Goal: Task Accomplishment & Management: Manage account settings

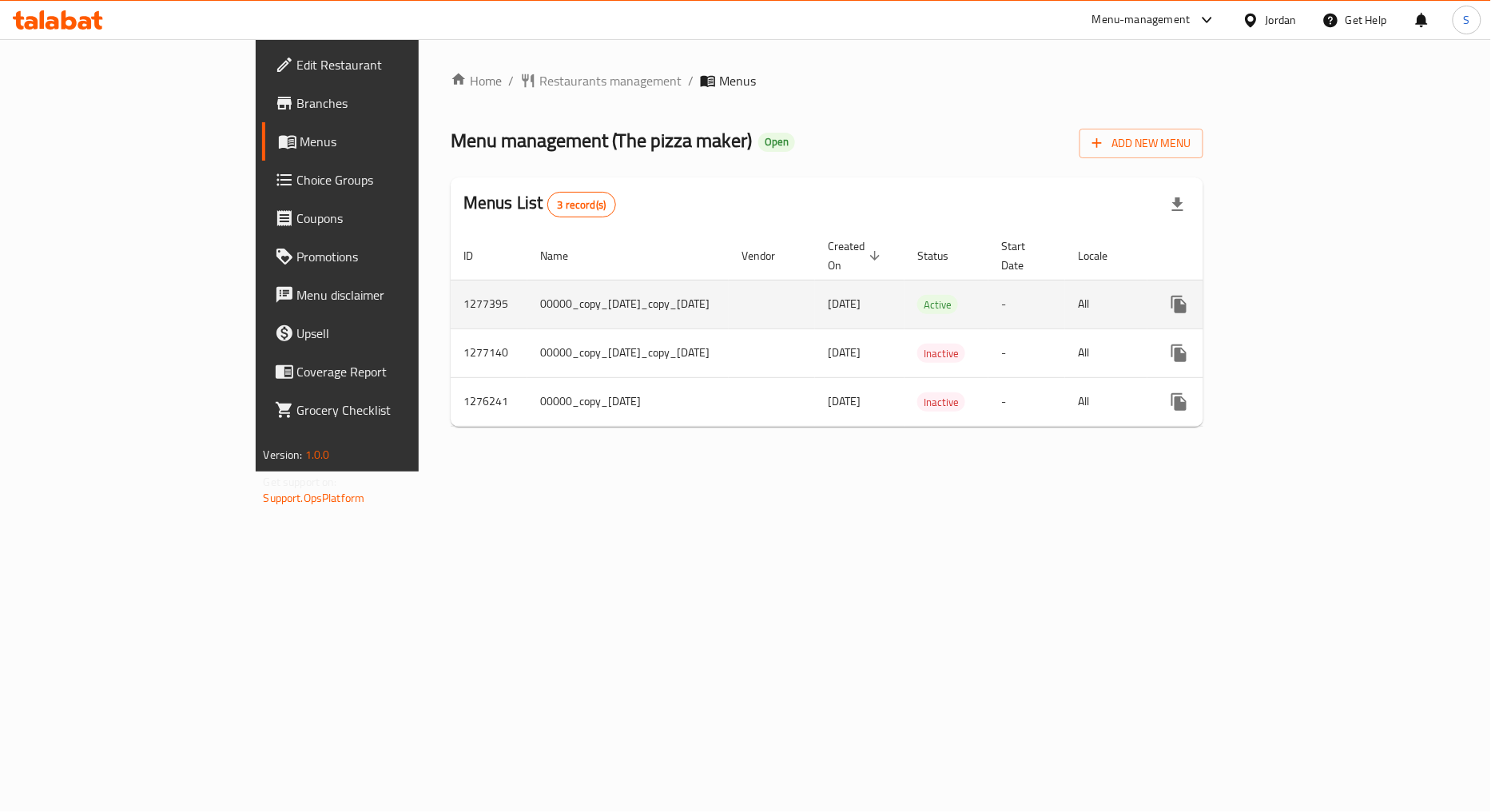
click at [1304, 295] on icon "enhanced table" at bounding box center [1294, 304] width 19 height 19
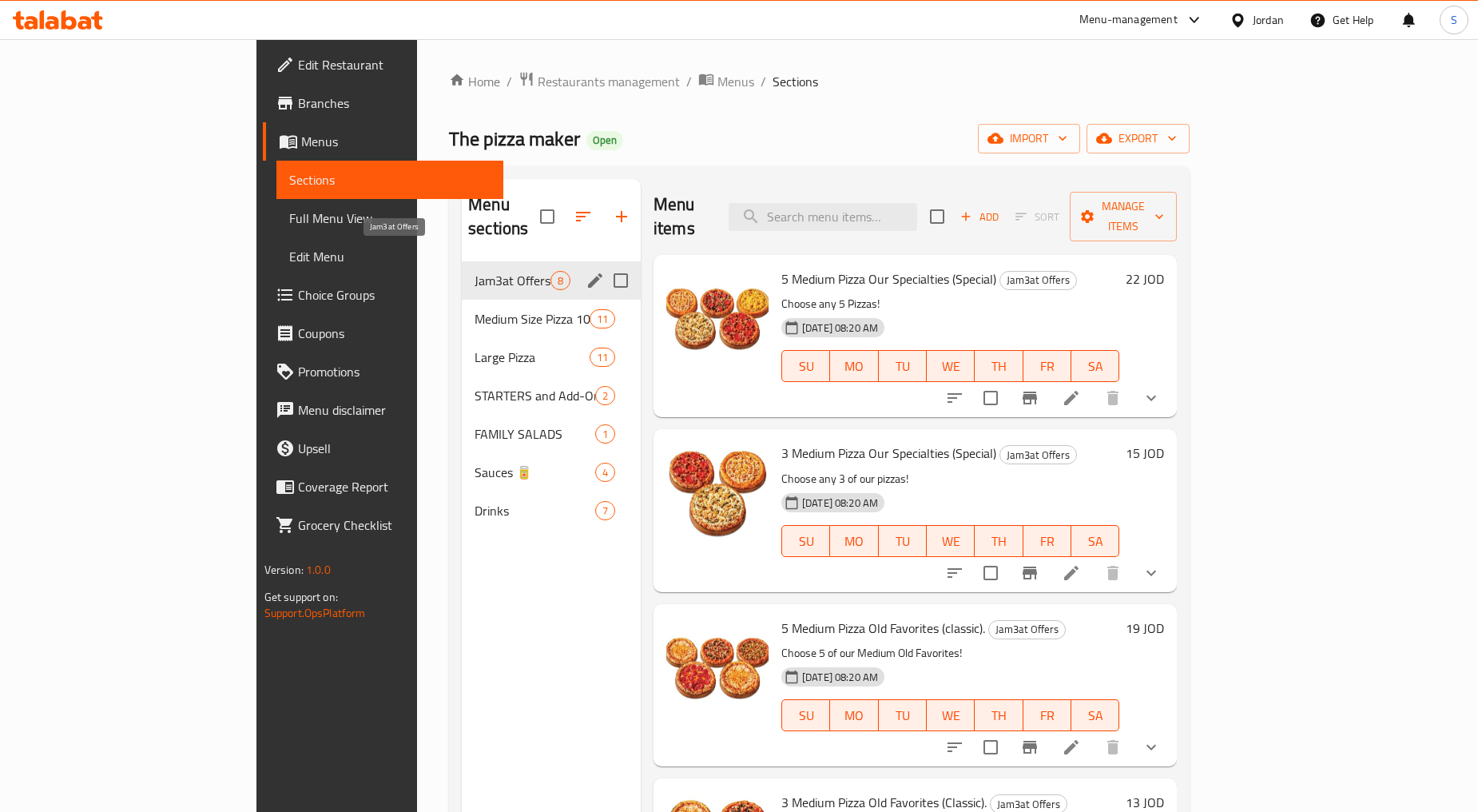
click at [474, 271] on span "Jam3at Offers" at bounding box center [512, 280] width 76 height 19
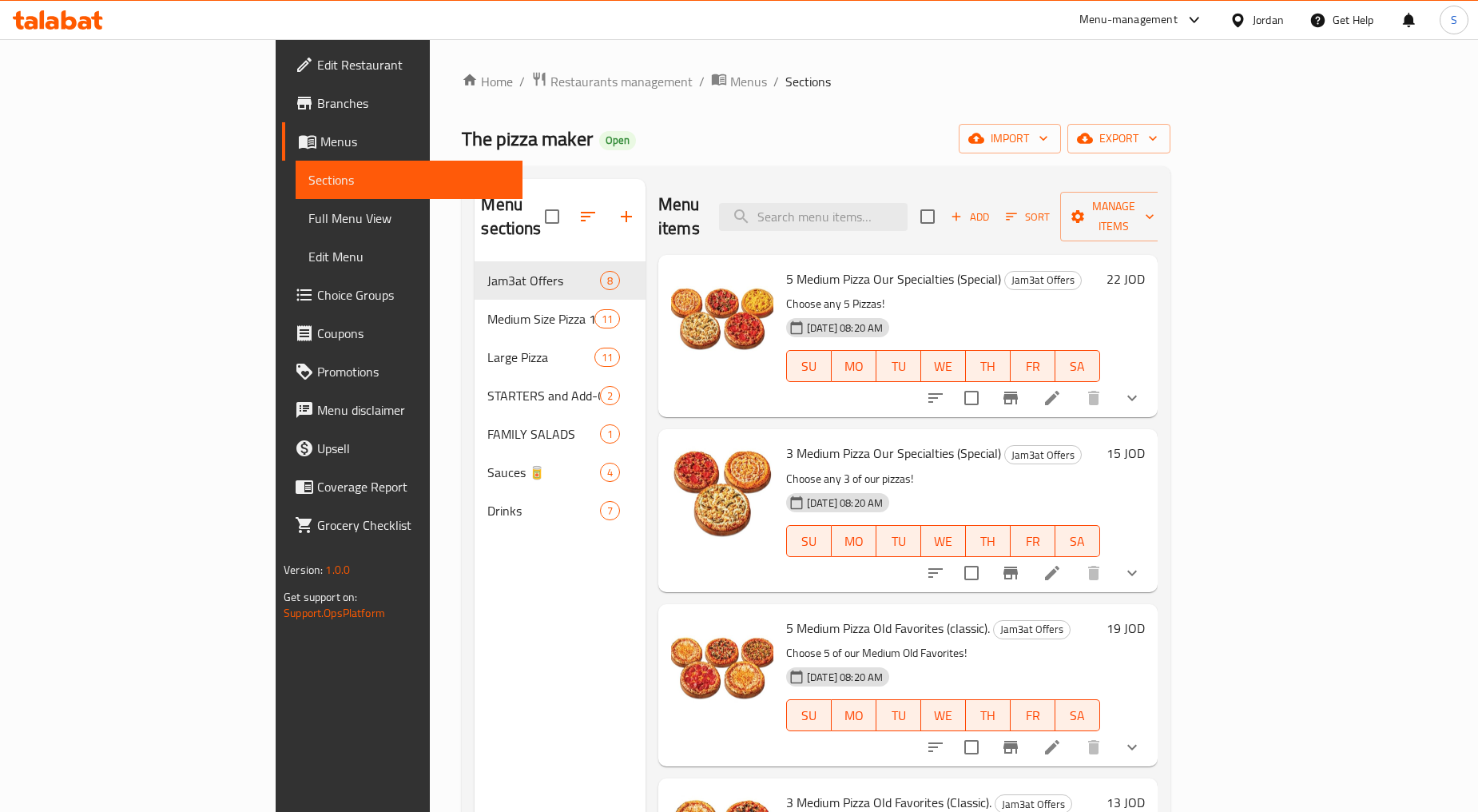
click at [765, 134] on div "The pizza maker Open import export" at bounding box center [816, 138] width 709 height 30
click at [551, 83] on span "Restaurants management" at bounding box center [622, 81] width 143 height 19
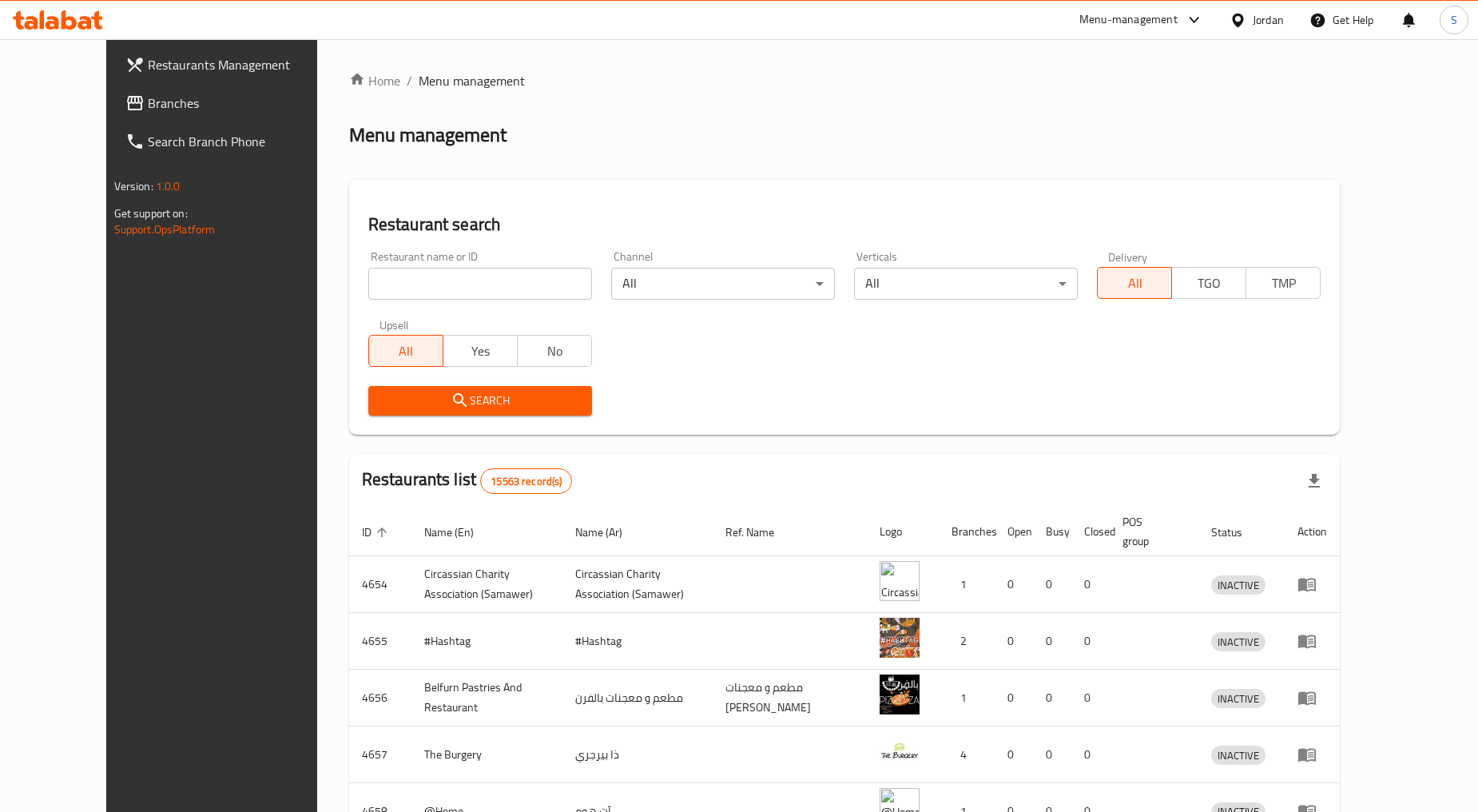
click at [1283, 22] on div "Jordan" at bounding box center [1268, 20] width 32 height 17
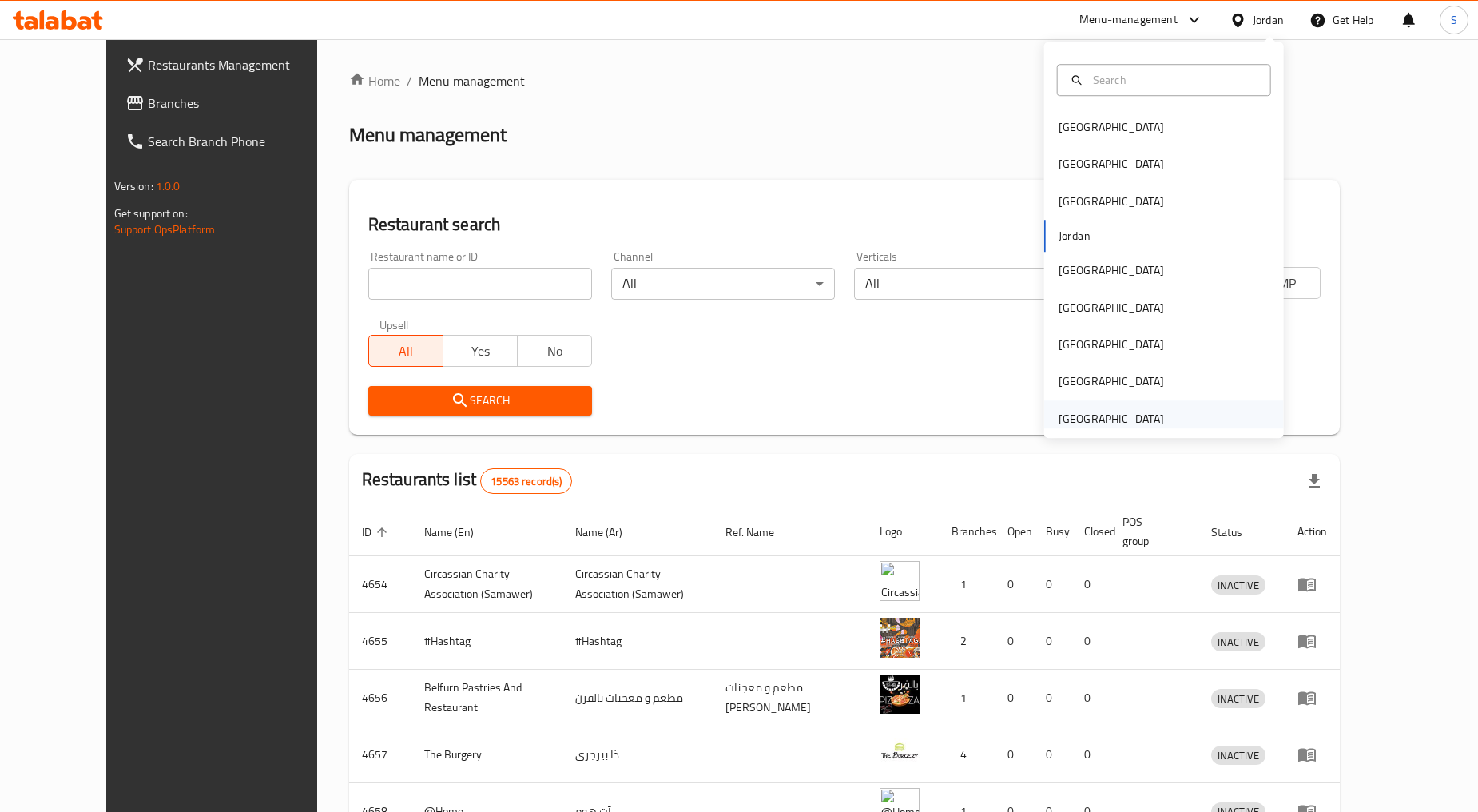
click at [1067, 412] on div "United Arab Emirates" at bounding box center [1112, 419] width 105 height 17
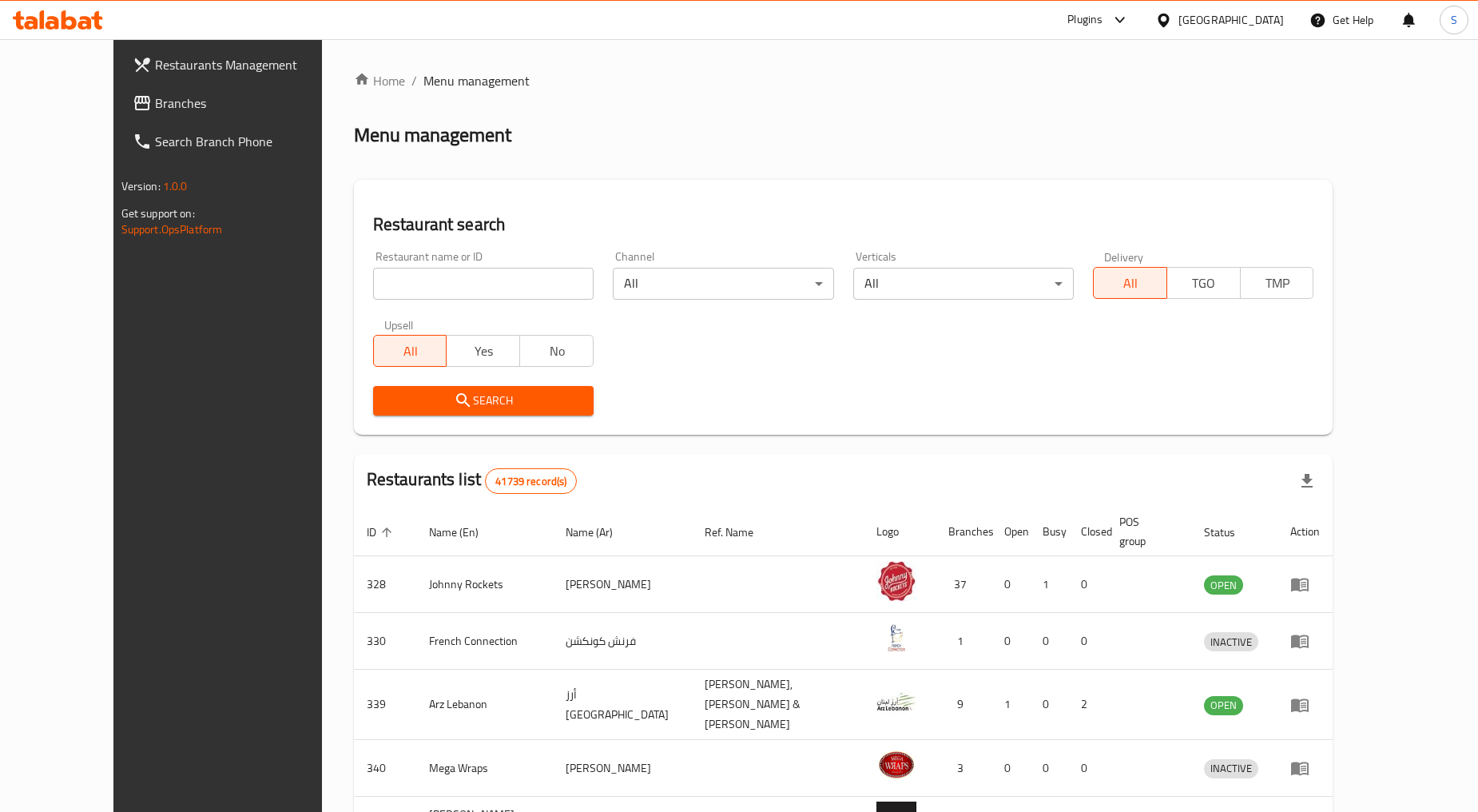
click at [421, 280] on input "search" at bounding box center [483, 283] width 221 height 32
paste input "16918"
type input "16918"
click button "Search" at bounding box center [483, 400] width 221 height 30
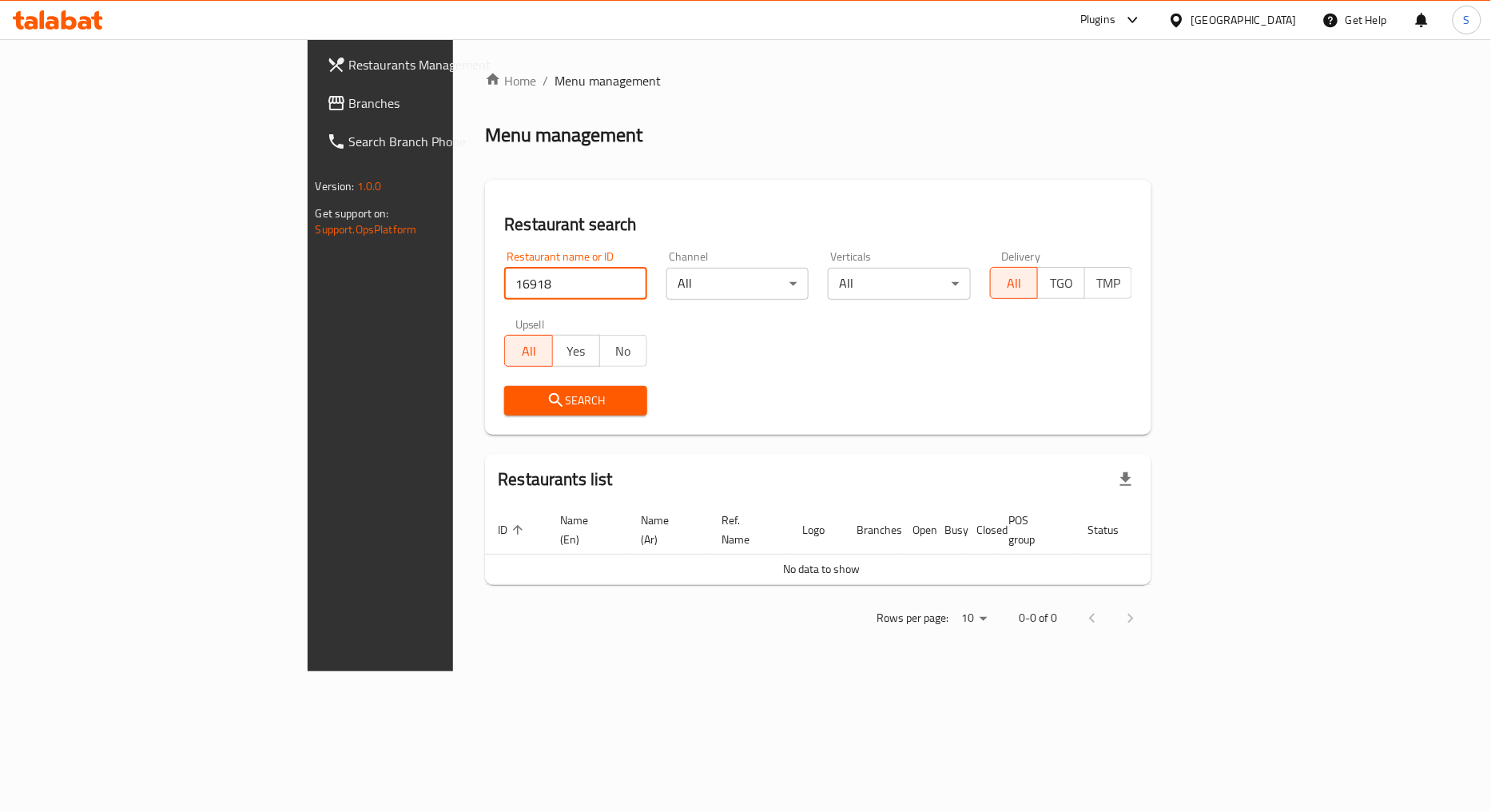
drag, startPoint x: 313, startPoint y: 283, endPoint x: 322, endPoint y: 307, distance: 25.6
click at [504, 283] on input "16918" at bounding box center [576, 283] width 143 height 32
click at [349, 94] on span "Branches" at bounding box center [447, 103] width 195 height 19
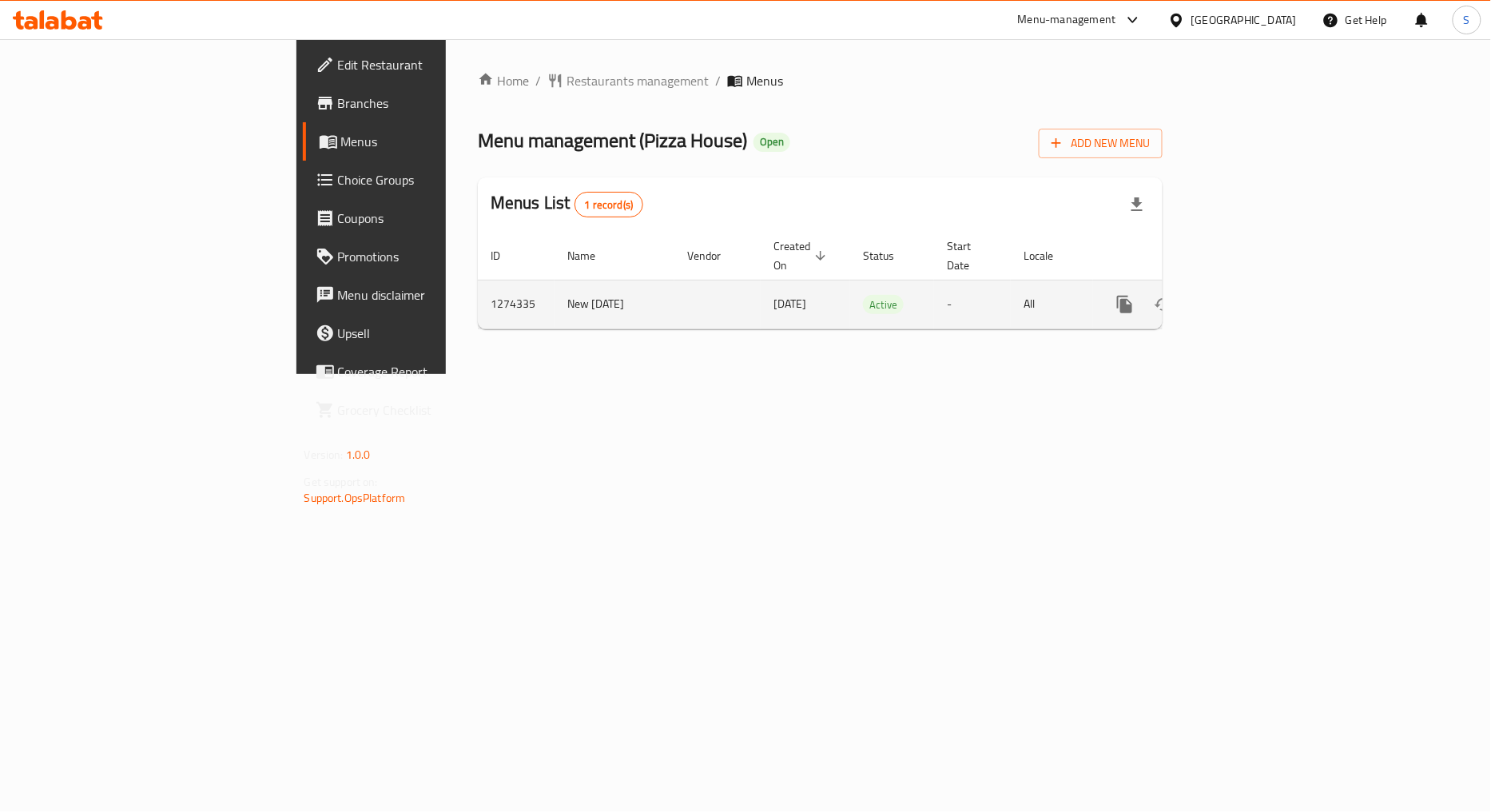
click at [1249, 295] on icon "enhanced table" at bounding box center [1239, 304] width 19 height 19
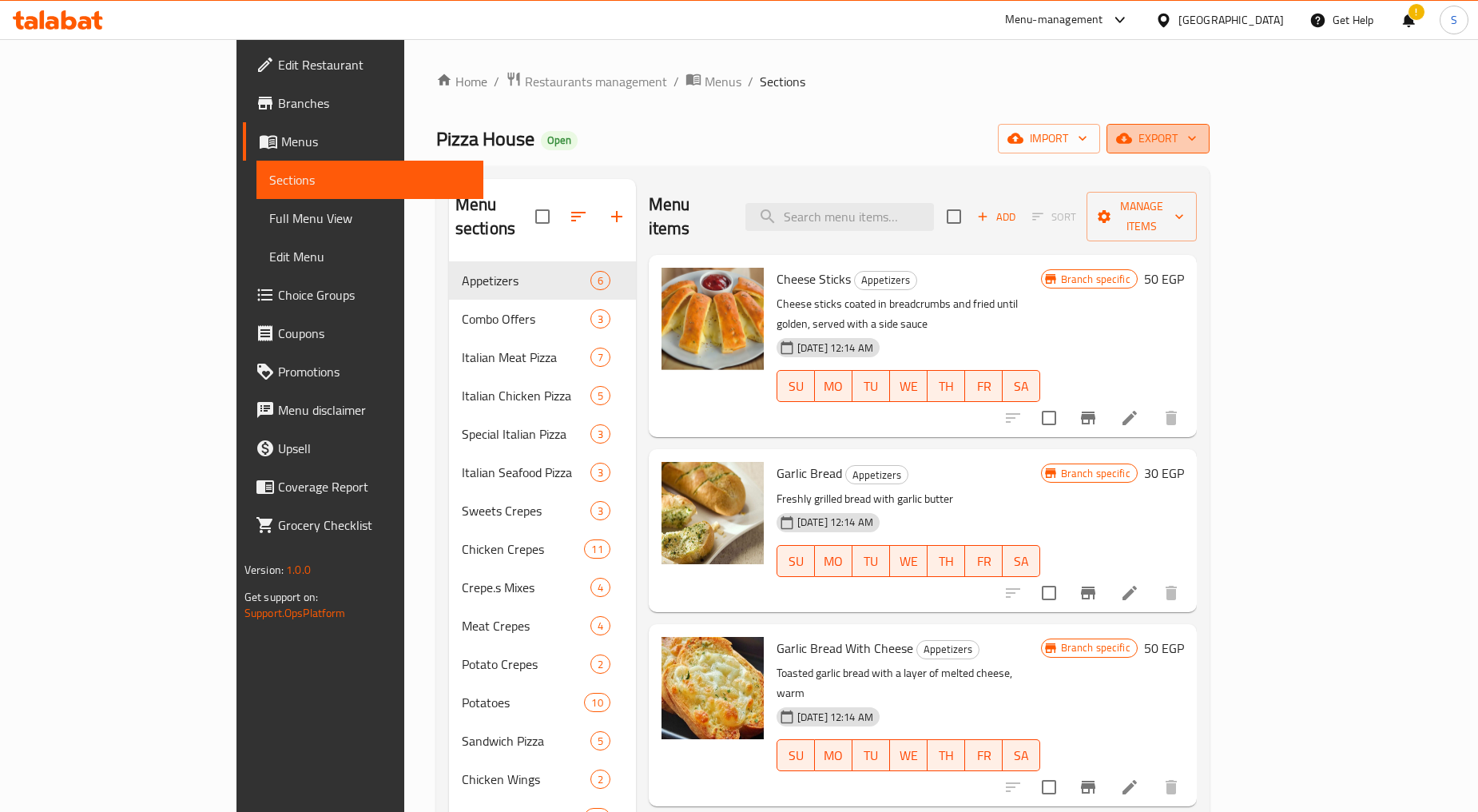
click at [1197, 133] on span "export" at bounding box center [1158, 138] width 77 height 20
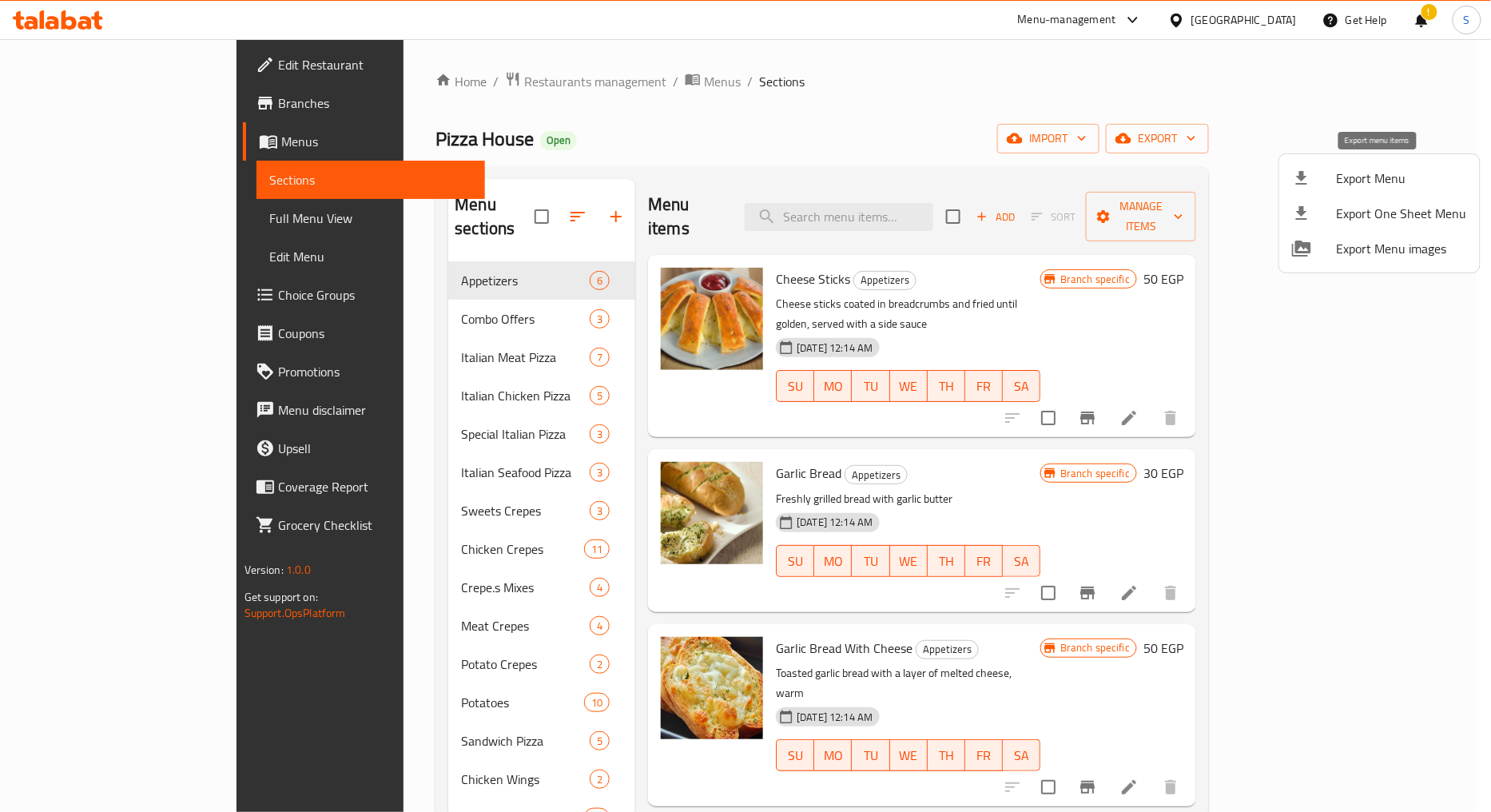
click at [1386, 176] on span "Export Menu" at bounding box center [1402, 178] width 130 height 19
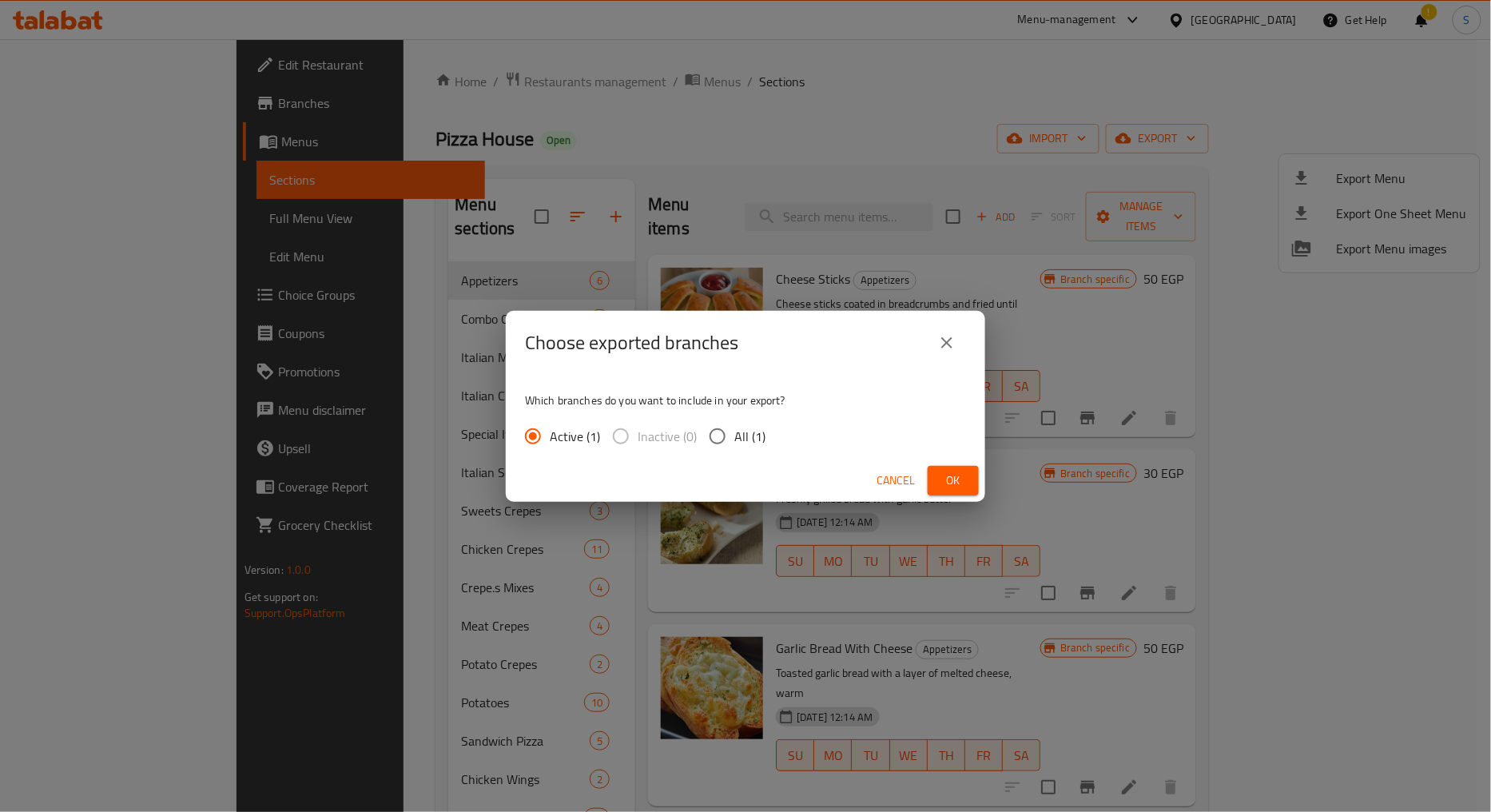
click at [753, 438] on span "All (1)" at bounding box center [750, 436] width 32 height 19
click at [735, 438] on input "All (1)" at bounding box center [717, 436] width 33 height 33
radio input "true"
click at [960, 477] on span "Ok" at bounding box center [953, 480] width 26 height 20
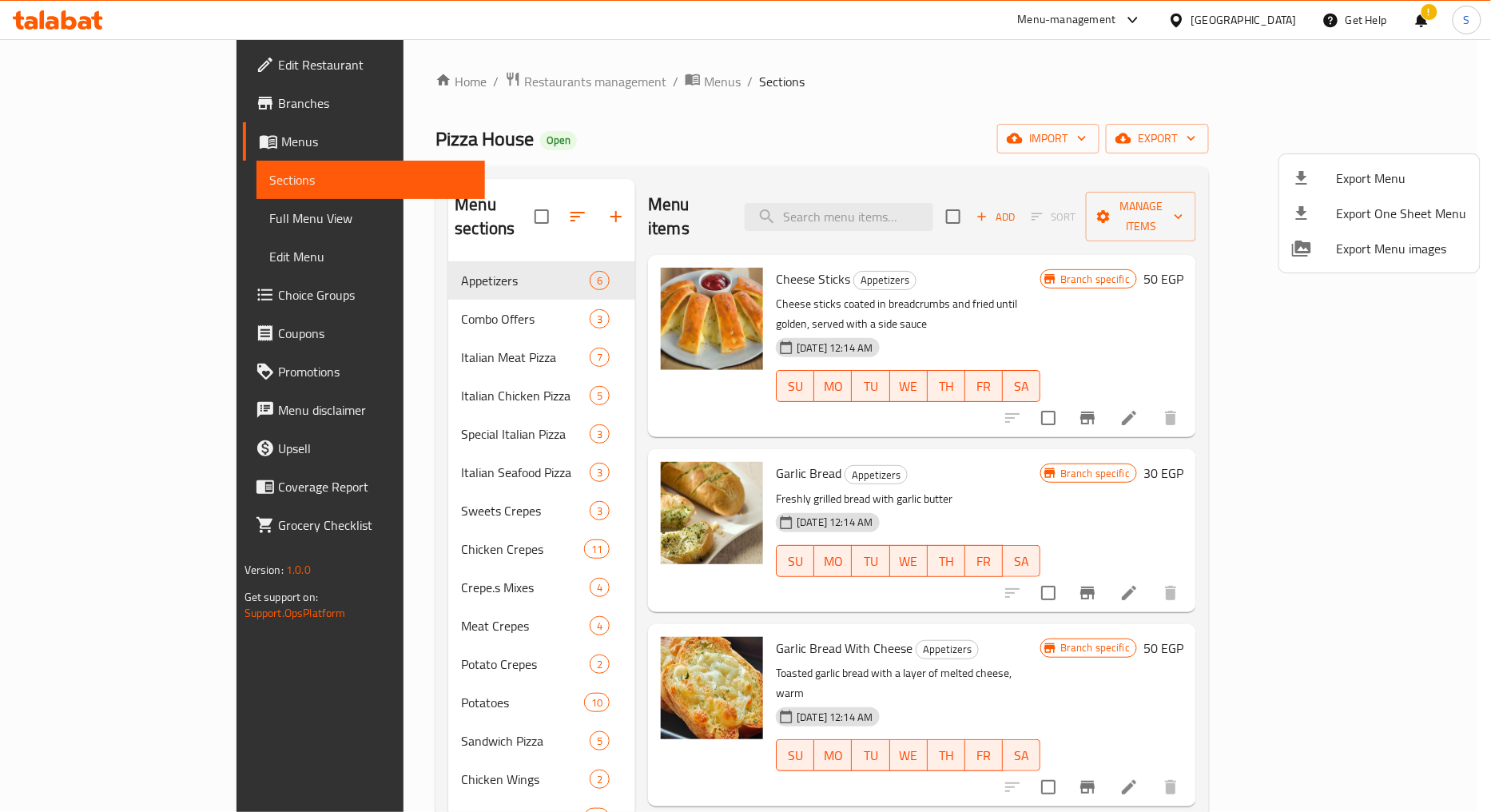
click at [1412, 29] on div at bounding box center [745, 406] width 1491 height 812
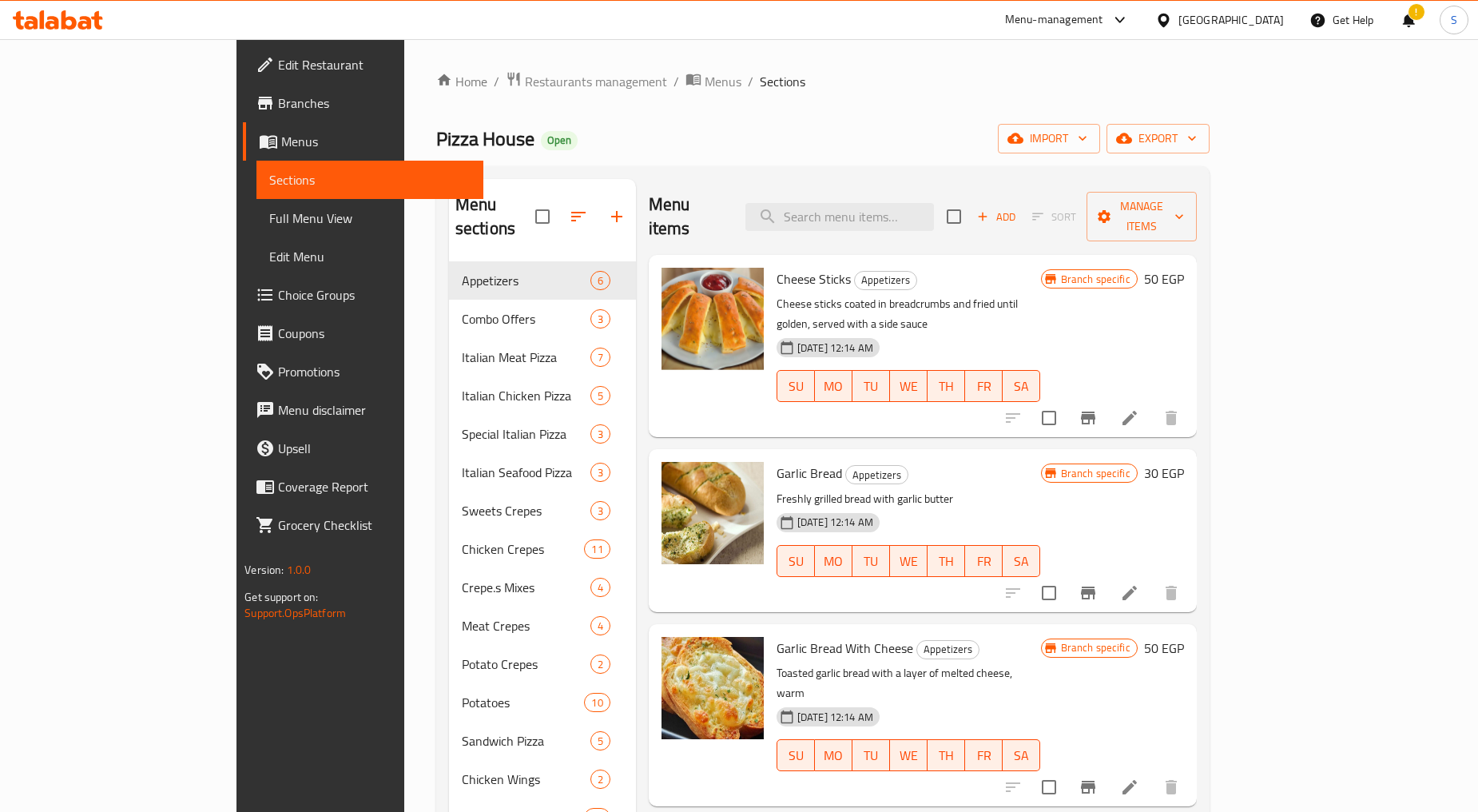
click at [1067, 76] on ol "Home / Restaurants management / Menus / Sections" at bounding box center [823, 81] width 774 height 21
click at [1406, 26] on div "!" at bounding box center [1409, 20] width 17 height 38
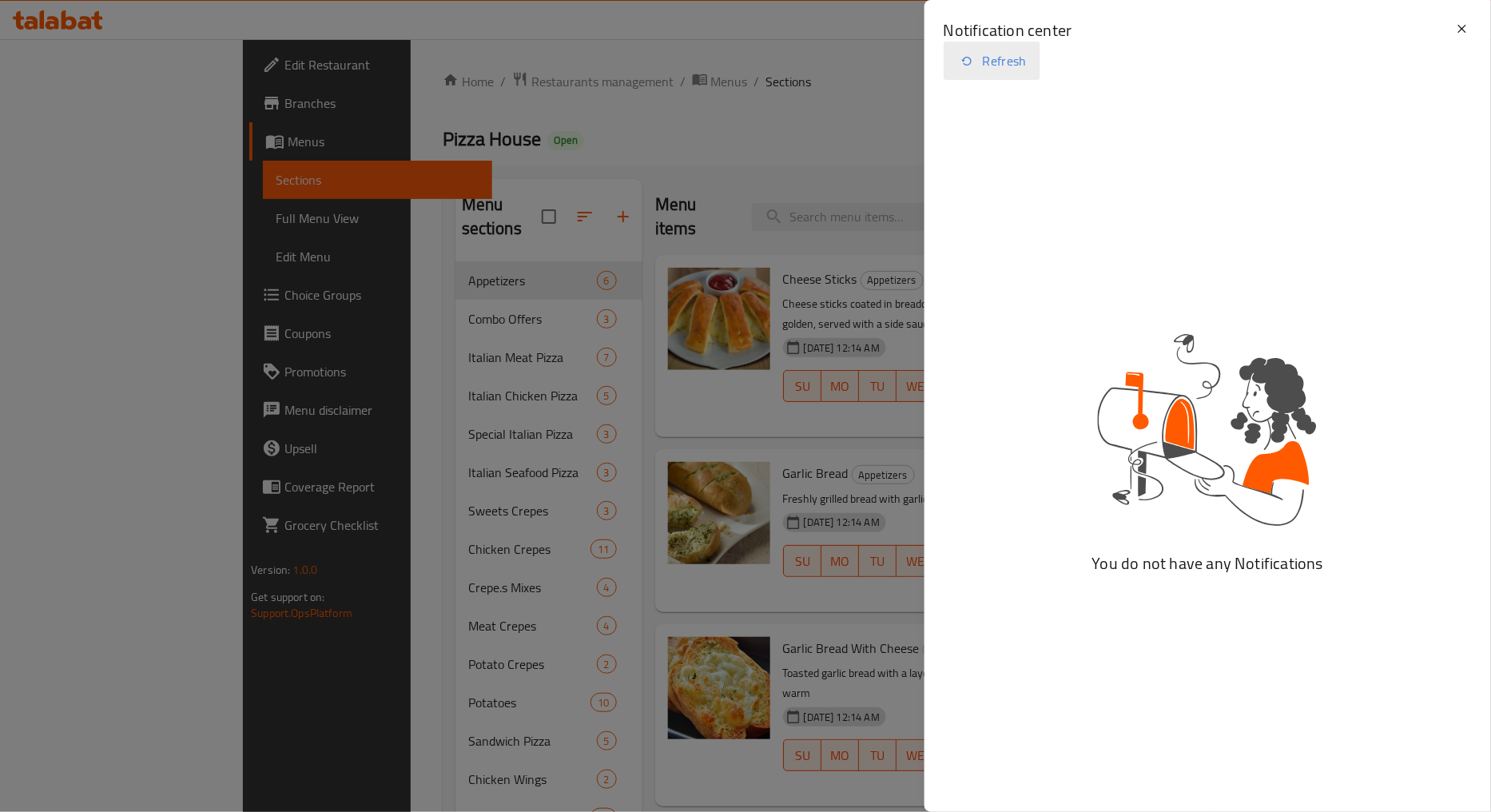
click at [995, 60] on button "Refresh" at bounding box center [992, 60] width 97 height 38
click at [967, 64] on icon "button" at bounding box center [967, 60] width 19 height 19
click at [724, 93] on div at bounding box center [745, 406] width 1491 height 812
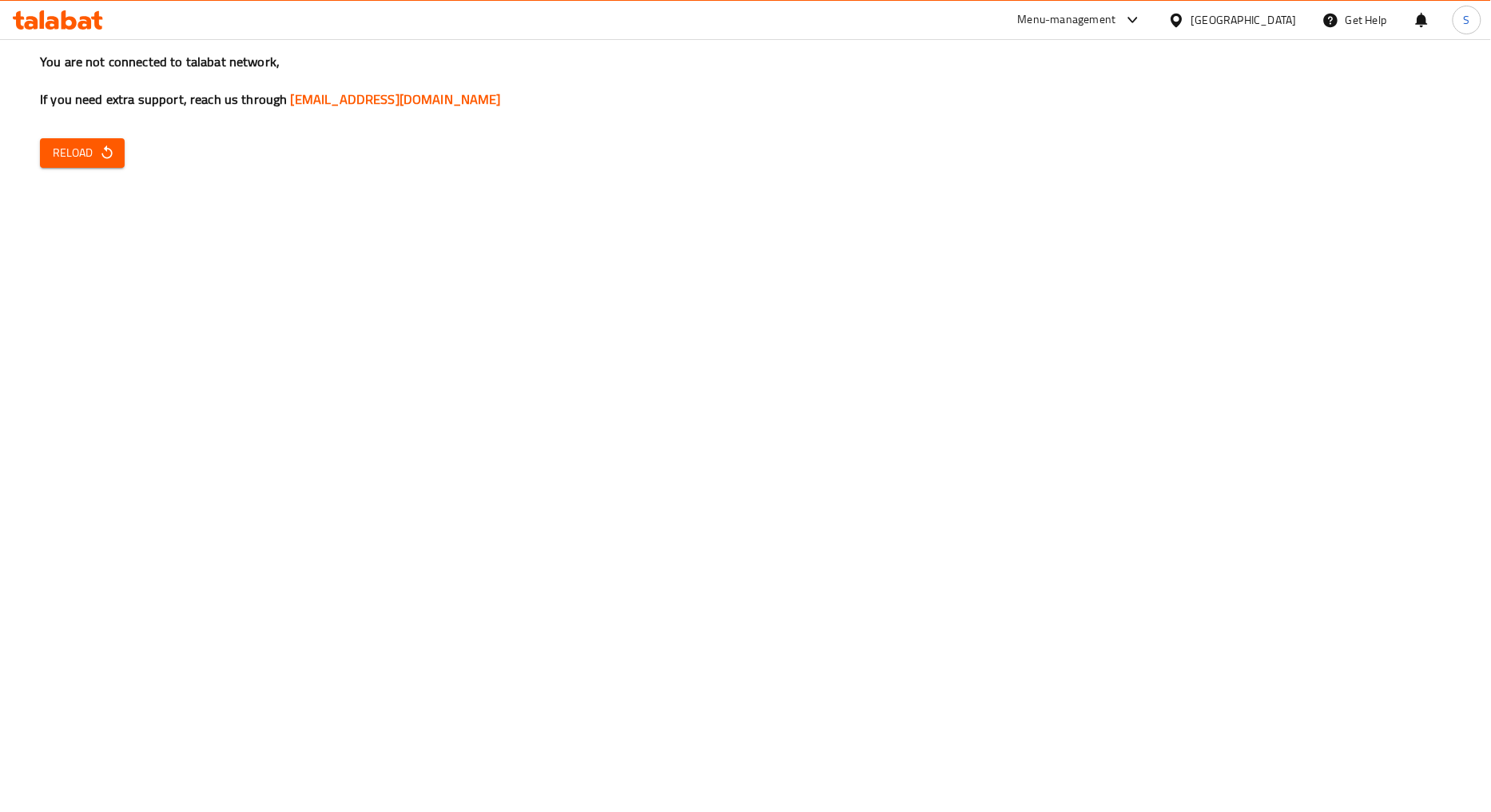
click at [114, 143] on button "Reload" at bounding box center [82, 153] width 85 height 30
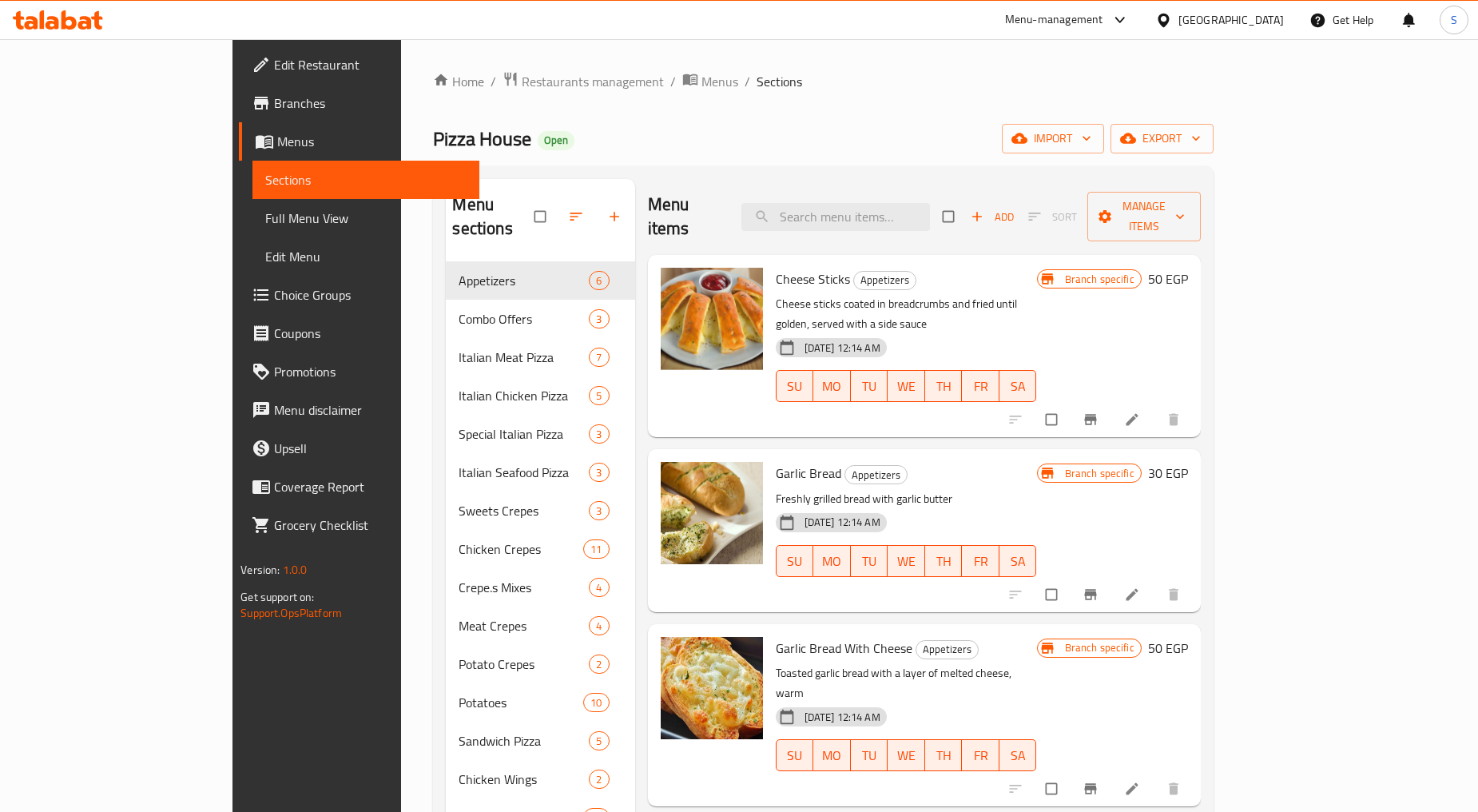
click at [751, 129] on div "Pizza House Open import export" at bounding box center [823, 138] width 780 height 30
click at [275, 105] on span "Branches" at bounding box center [370, 103] width 192 height 19
